Goal: Task Accomplishment & Management: Complete application form

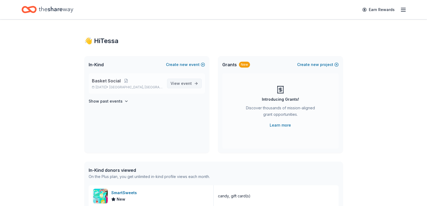
click at [182, 81] on span "View event" at bounding box center [180, 83] width 21 height 6
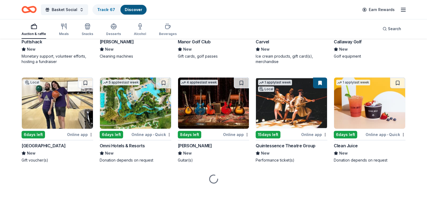
scroll to position [2140, 0]
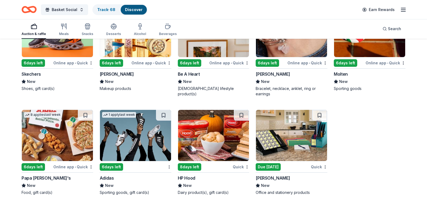
scroll to position [4373, 0]
click at [100, 6] on div "Track · 68" at bounding box center [106, 10] width 27 height 10
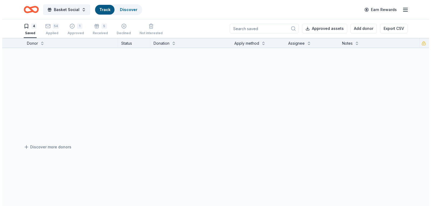
scroll to position [0, 0]
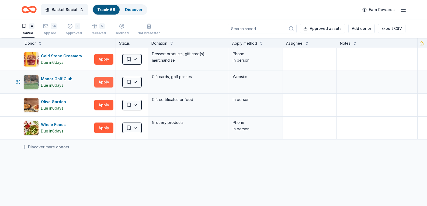
click at [110, 83] on button "Apply" at bounding box center [103, 82] width 19 height 11
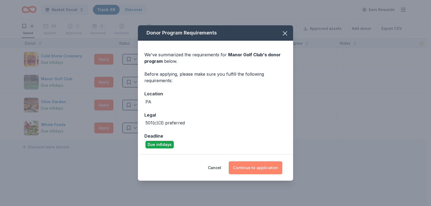
click at [259, 163] on button "Continue to application" at bounding box center [256, 167] width 54 height 13
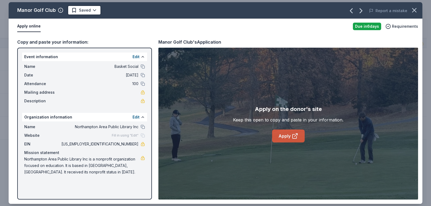
click at [284, 135] on link "Apply" at bounding box center [288, 136] width 33 height 13
click at [81, 9] on html "Basket Social Track · 68 Discover Earn Rewards 4 Saved 54 Applied 1 Approved 5 …" at bounding box center [215, 103] width 431 height 206
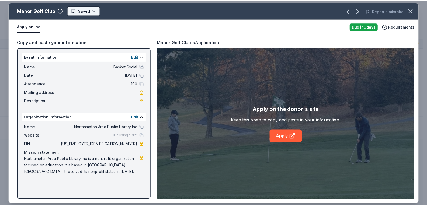
scroll to position [0, 0]
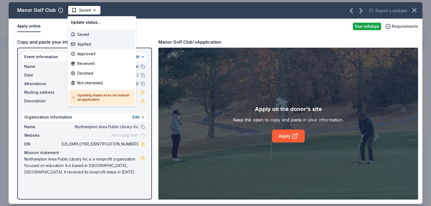
click at [83, 45] on div "Applied" at bounding box center [102, 44] width 66 height 10
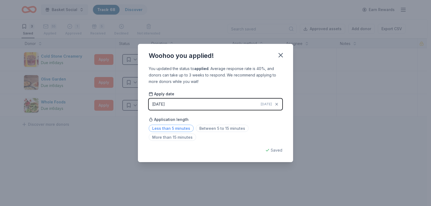
drag, startPoint x: 166, startPoint y: 127, endPoint x: 169, endPoint y: 126, distance: 3.1
click at [166, 126] on span "Less than 5 minutes" at bounding box center [171, 128] width 45 height 7
click at [283, 56] on icon "button" at bounding box center [281, 55] width 8 height 8
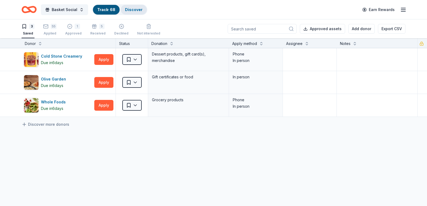
drag, startPoint x: 139, startPoint y: 12, endPoint x: 141, endPoint y: 9, distance: 3.7
click at [139, 12] on div "Discover" at bounding box center [134, 10] width 26 height 10
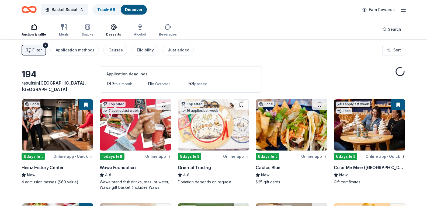
click at [110, 30] on icon "button" at bounding box center [113, 27] width 6 height 6
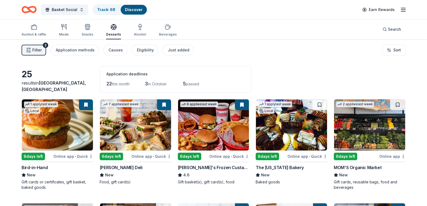
click at [130, 30] on div "Auction & raffle Meals Snacks Desserts Alcohol Beverages" at bounding box center [99, 31] width 155 height 18
click at [134, 30] on div "Alcohol" at bounding box center [140, 30] width 12 height 13
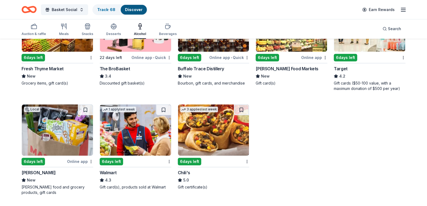
scroll to position [242, 0]
click at [164, 32] on div "Beverages" at bounding box center [168, 34] width 18 height 4
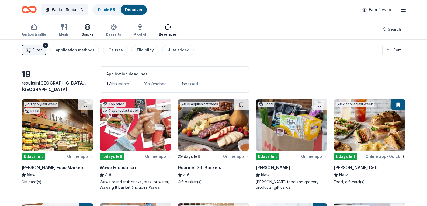
click at [85, 32] on div "Snacks" at bounding box center [88, 30] width 12 height 13
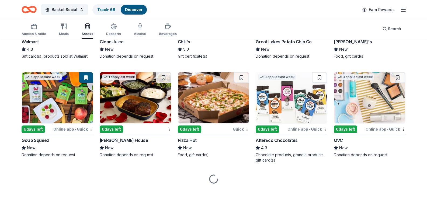
scroll to position [592, 0]
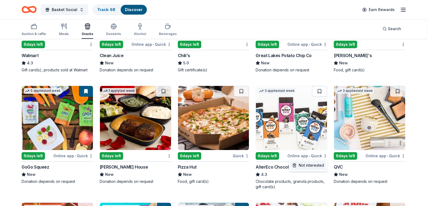
click at [319, 165] on div "Not interested" at bounding box center [308, 165] width 36 height 10
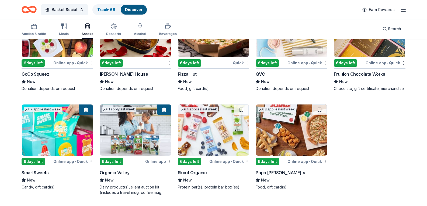
scroll to position [644, 0]
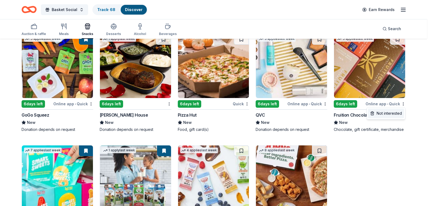
click at [384, 113] on div "Not interested" at bounding box center [386, 114] width 36 height 10
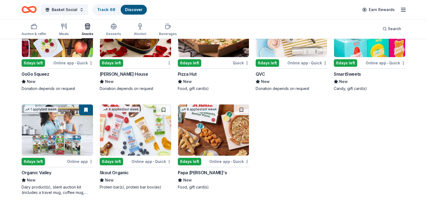
scroll to position [698, 0]
click at [63, 26] on icon "button" at bounding box center [64, 26] width 6 height 6
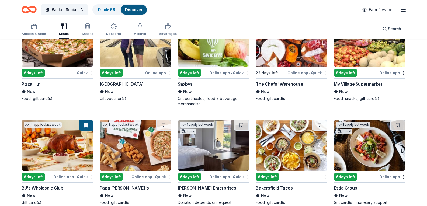
scroll to position [708, 0]
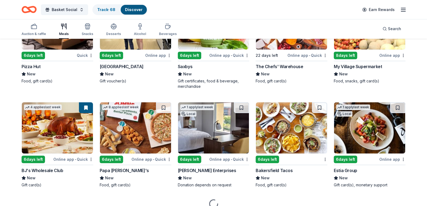
click at [143, 50] on img at bounding box center [135, 23] width 71 height 51
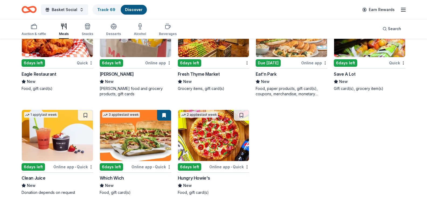
scroll to position [1033, 0]
click at [44, 125] on img at bounding box center [57, 135] width 71 height 51
drag, startPoint x: 36, startPoint y: 27, endPoint x: 132, endPoint y: 23, distance: 96.2
click at [36, 27] on icon "button" at bounding box center [34, 26] width 6 height 6
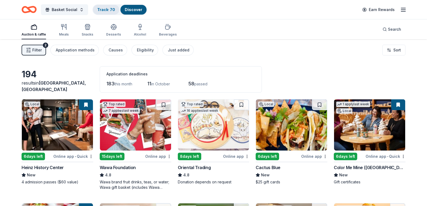
click at [108, 8] on link "Track · 70" at bounding box center [106, 9] width 18 height 5
click at [106, 8] on link "Track · 70" at bounding box center [106, 9] width 18 height 5
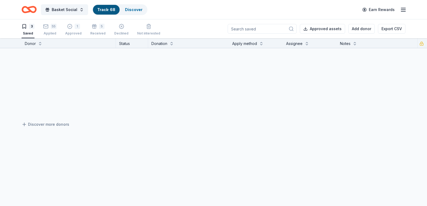
scroll to position [0, 0]
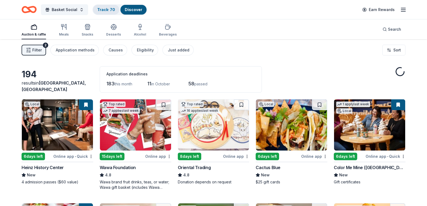
click at [109, 13] on div "Track · 70" at bounding box center [106, 10] width 26 height 10
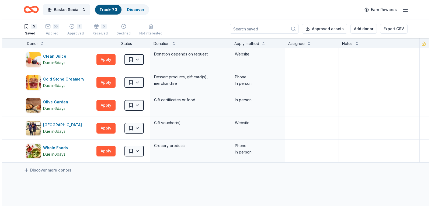
scroll to position [0, 0]
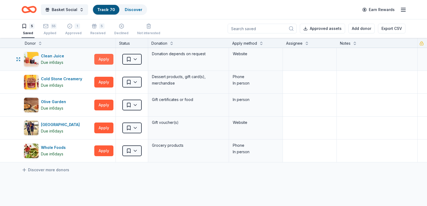
click at [107, 60] on button "Apply" at bounding box center [103, 59] width 19 height 11
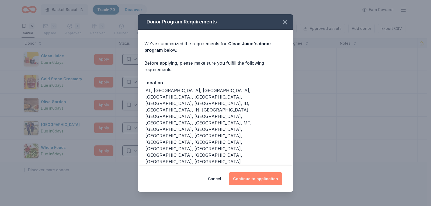
click at [256, 172] on button "Continue to application" at bounding box center [256, 178] width 54 height 13
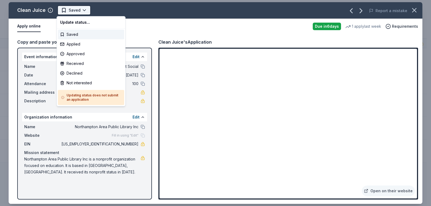
click at [72, 12] on html "Basket Social Track · 70 Discover Earn Rewards 5 Saved 55 Applied 1 Approved 5 …" at bounding box center [215, 103] width 431 height 206
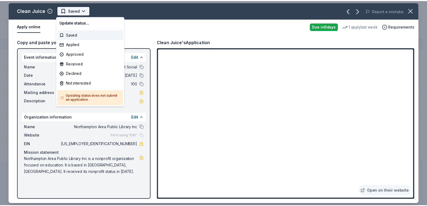
scroll to position [0, 0]
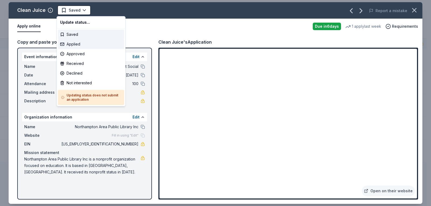
click at [78, 45] on div "Applied" at bounding box center [91, 44] width 66 height 10
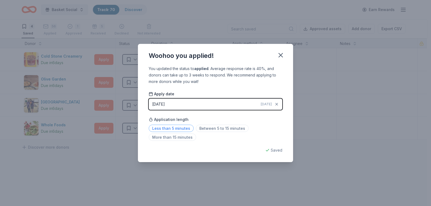
click at [175, 128] on span "Less than 5 minutes" at bounding box center [171, 128] width 45 height 7
click at [285, 51] on button "button" at bounding box center [281, 55] width 12 height 12
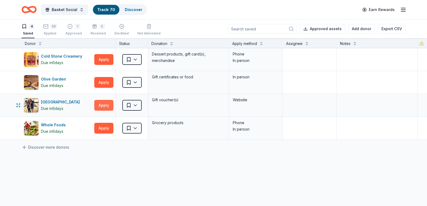
click at [109, 106] on button "Apply" at bounding box center [103, 105] width 19 height 11
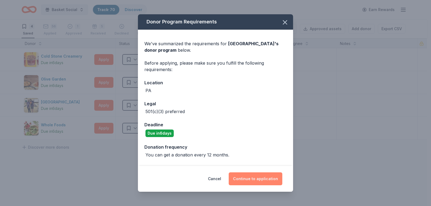
click at [263, 180] on button "Continue to application" at bounding box center [256, 178] width 54 height 13
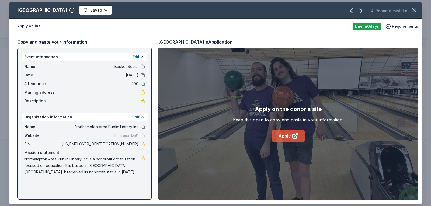
click at [298, 139] on link "Apply" at bounding box center [288, 136] width 33 height 13
click at [140, 11] on html "Basket Social Track · 70 Discover Earn Rewards 4 Saved 56 Applied 1 Approved 5 …" at bounding box center [215, 103] width 431 height 206
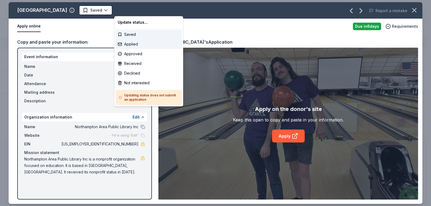
click at [136, 43] on div "Applied" at bounding box center [149, 44] width 66 height 10
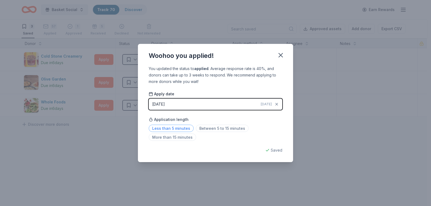
click at [177, 129] on span "Less than 5 minutes" at bounding box center [171, 128] width 45 height 7
click at [285, 54] on button "button" at bounding box center [281, 55] width 12 height 12
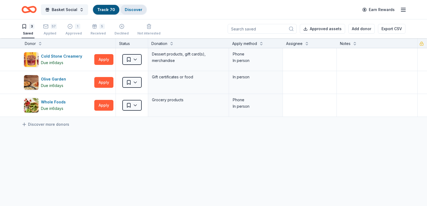
drag, startPoint x: 143, startPoint y: 7, endPoint x: 141, endPoint y: 9, distance: 2.9
click at [141, 9] on div "Discover" at bounding box center [133, 10] width 26 height 10
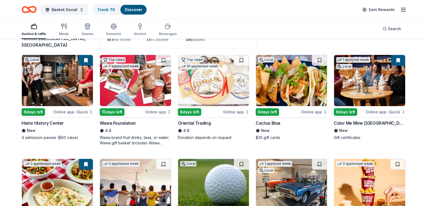
scroll to position [54, 0]
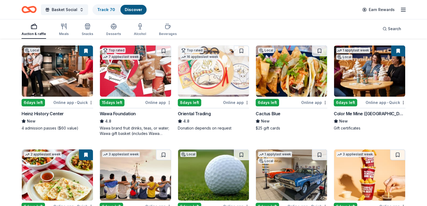
click at [327, 106] on div "Online app" at bounding box center [314, 102] width 26 height 7
click at [326, 115] on html "Basket Social Track · 70 Discover Earn Rewards Auction & raffle Meals Snacks De…" at bounding box center [213, 49] width 427 height 206
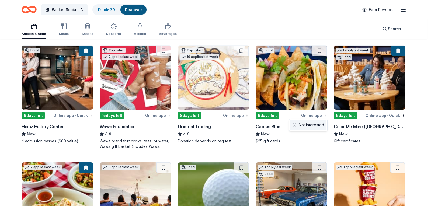
click at [308, 125] on div "Not interested" at bounding box center [308, 125] width 36 height 10
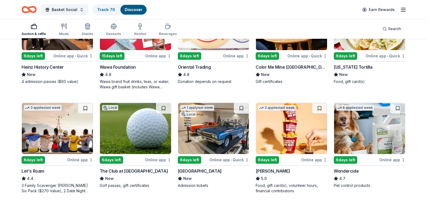
scroll to position [44, 0]
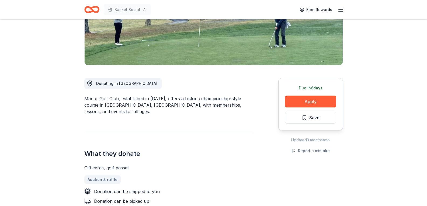
scroll to position [108, 0]
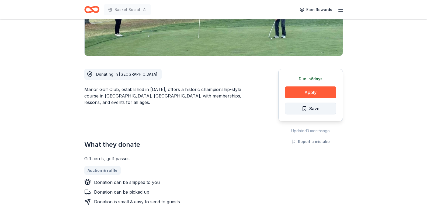
click at [300, 104] on button "Save" at bounding box center [310, 109] width 51 height 12
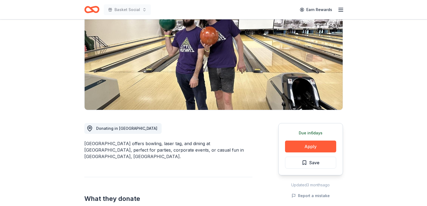
scroll to position [54, 0]
click at [309, 147] on button "Apply" at bounding box center [310, 146] width 51 height 12
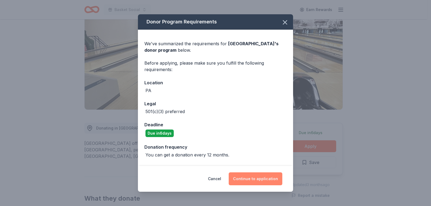
click at [260, 175] on button "Continue to application" at bounding box center [256, 178] width 54 height 13
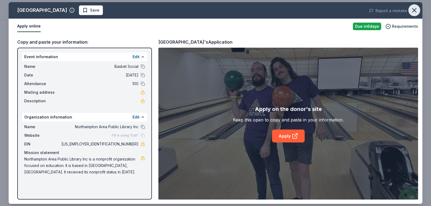
click at [415, 8] on icon "button" at bounding box center [414, 10] width 8 height 8
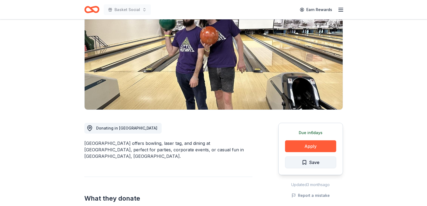
click at [313, 164] on span "Save" at bounding box center [314, 162] width 10 height 7
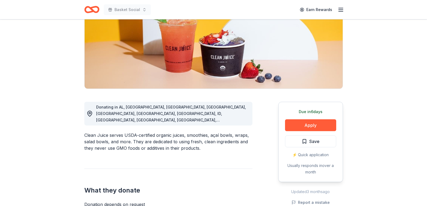
scroll to position [81, 0]
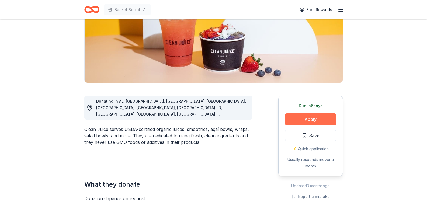
click at [314, 124] on button "Apply" at bounding box center [310, 119] width 51 height 12
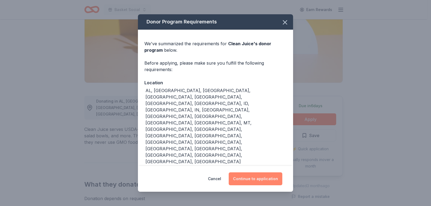
click at [268, 172] on button "Continue to application" at bounding box center [256, 178] width 54 height 13
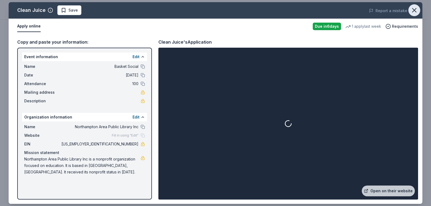
click at [416, 11] on icon "button" at bounding box center [414, 10] width 8 height 8
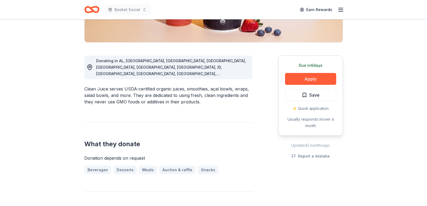
scroll to position [162, 0]
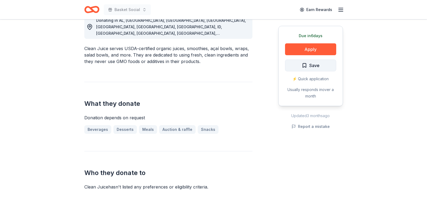
click at [305, 68] on span "Save" at bounding box center [311, 65] width 18 height 7
